Goal: Information Seeking & Learning: Find specific fact

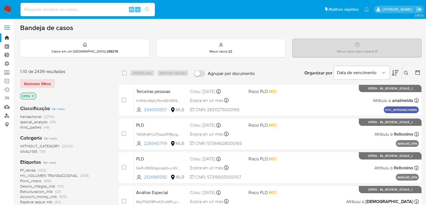
click at [8, 116] on link "Localizador de pessoas" at bounding box center [33, 115] width 67 height 9
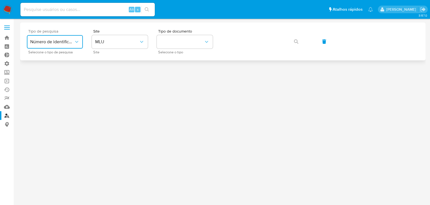
click at [58, 36] on button "Número de identificação" at bounding box center [55, 41] width 56 height 13
click at [55, 61] on span "Número de identificação" at bounding box center [53, 59] width 46 height 11
click at [99, 48] on button "site_id" at bounding box center [120, 41] width 56 height 13
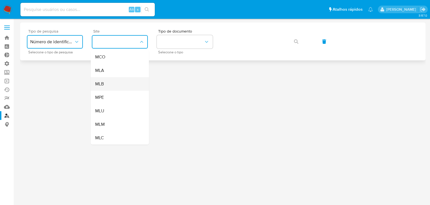
click at [106, 85] on div "MLB" at bounding box center [118, 83] width 46 height 13
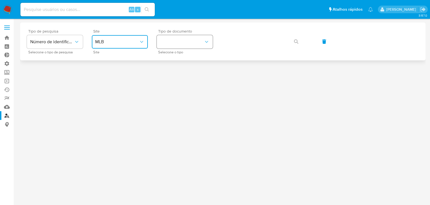
click at [181, 44] on button "identificationType" at bounding box center [185, 41] width 56 height 13
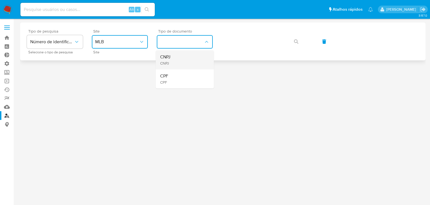
click at [181, 59] on div "CNPJ CNPJ" at bounding box center [183, 59] width 46 height 19
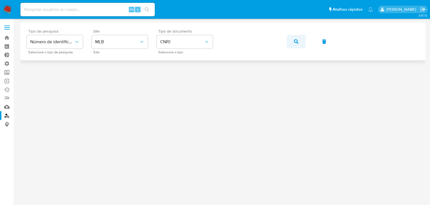
click at [296, 42] on icon "button" at bounding box center [296, 41] width 4 height 4
